Goal: Information Seeking & Learning: Find specific page/section

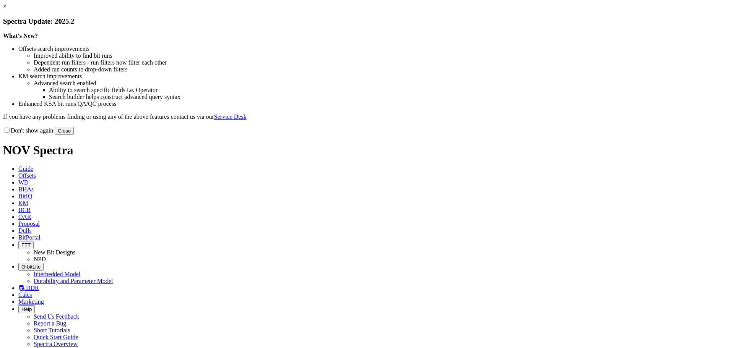
click at [7, 10] on link "×" at bounding box center [4, 6] width 3 height 7
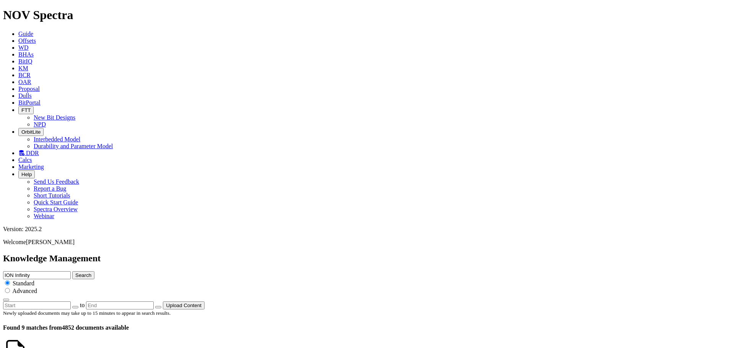
scroll to position [1003, 0]
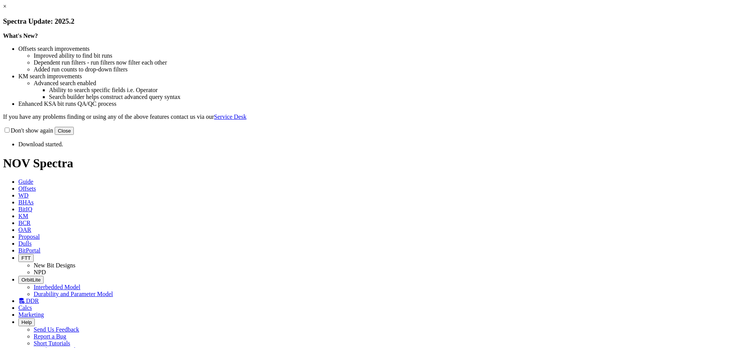
click at [7, 10] on link "×" at bounding box center [4, 6] width 3 height 7
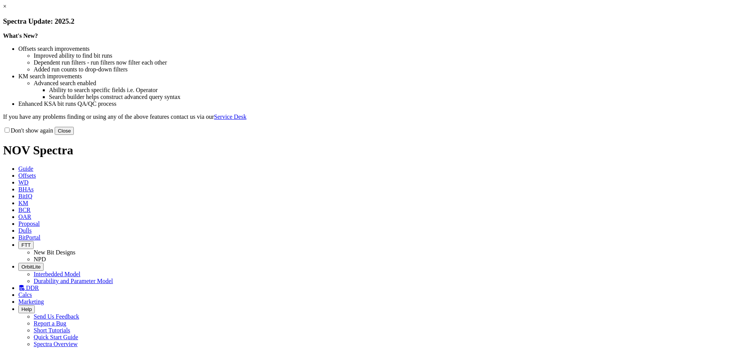
click at [7, 10] on link "×" at bounding box center [4, 6] width 3 height 7
click at [74, 135] on button "Close" at bounding box center [64, 131] width 19 height 8
